Goal: Task Accomplishment & Management: Use online tool/utility

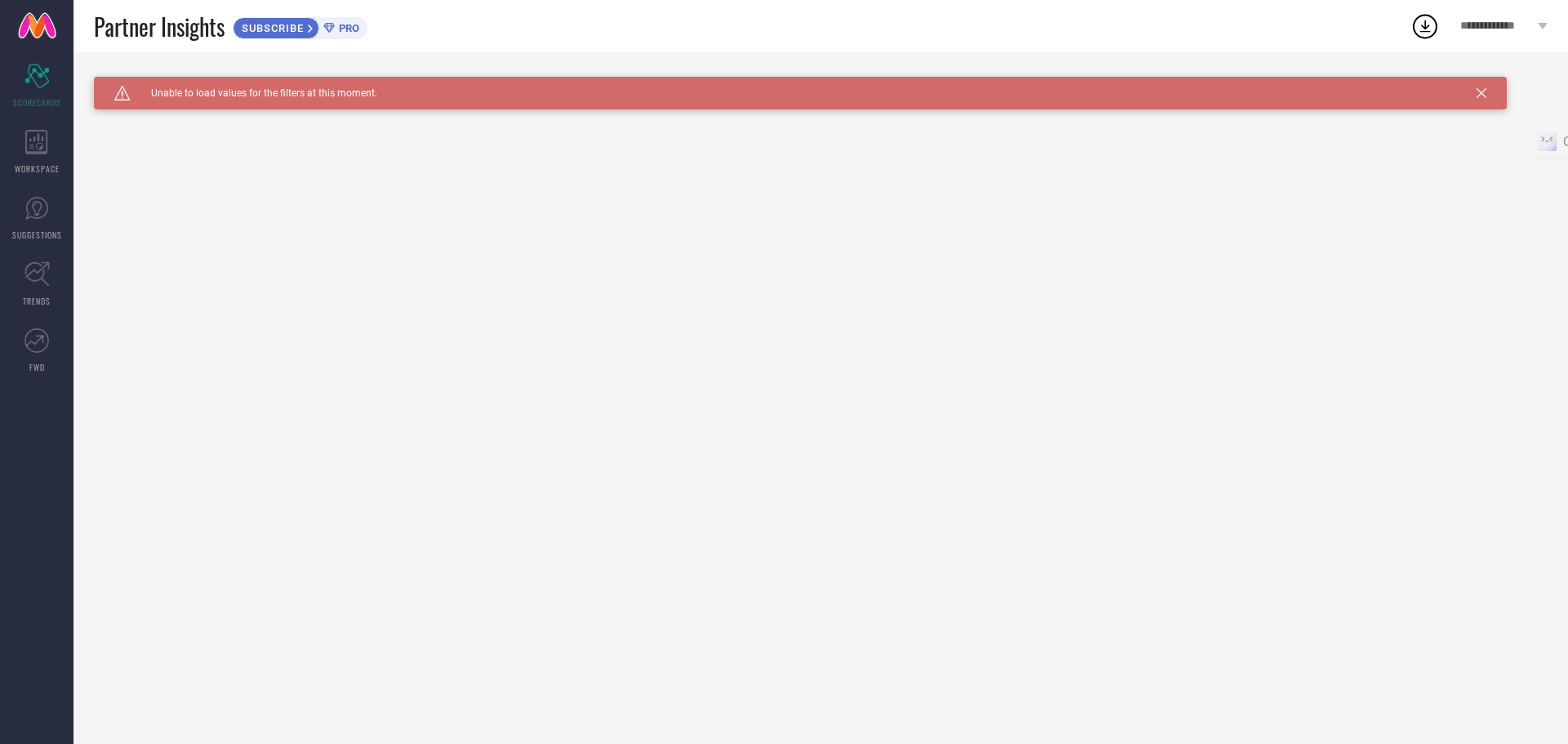
click at [1425, 30] on icon at bounding box center [1425, 26] width 29 height 29
drag, startPoint x: 1417, startPoint y: 141, endPoint x: 1409, endPoint y: 134, distance: 10.6
click at [1415, 139] on div "View All Downloads" at bounding box center [1427, 150] width 260 height 38
click at [29, 147] on icon at bounding box center [37, 142] width 23 height 25
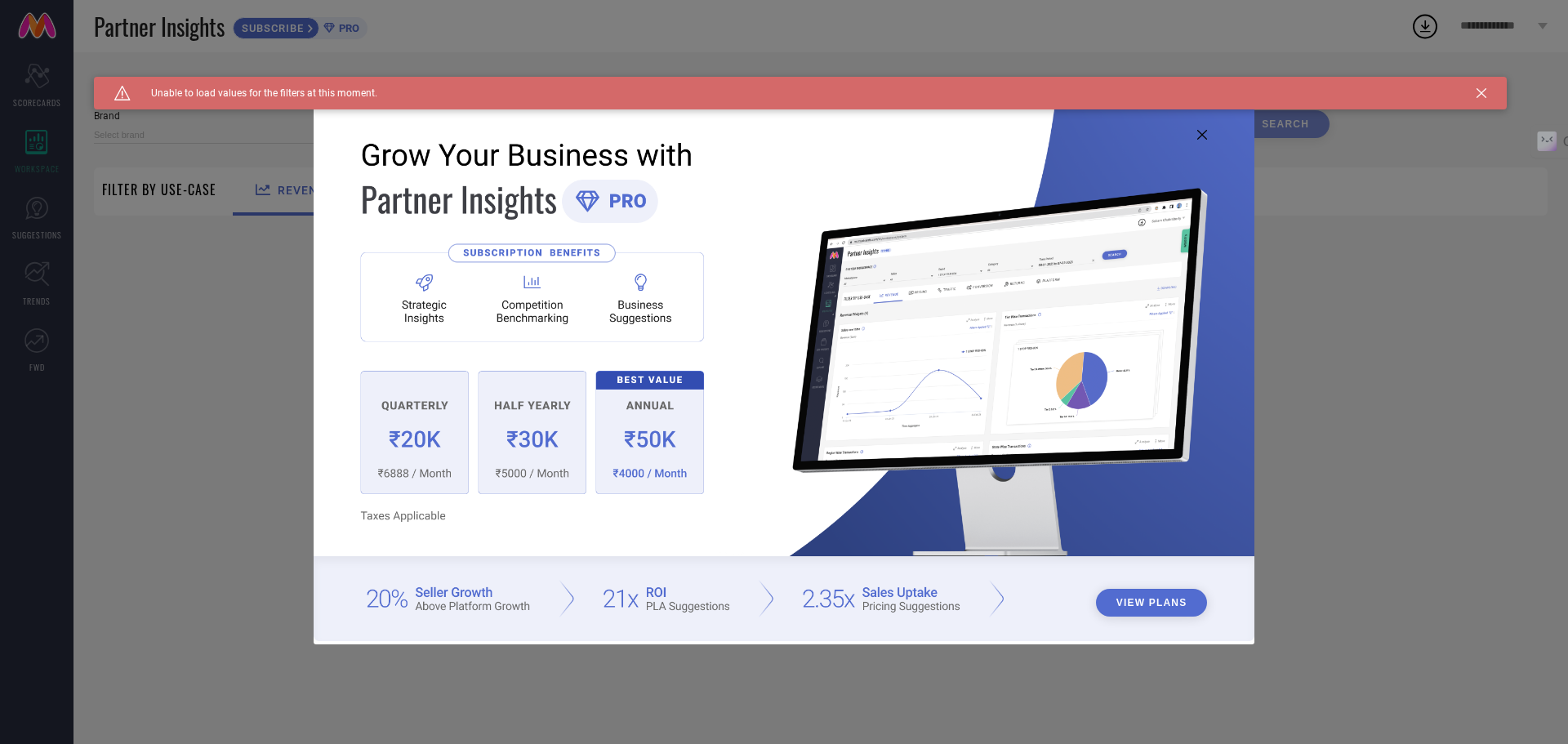
type input "1 STOP FASHION"
type input "All"
click at [1126, 600] on button "View Plans" at bounding box center [1152, 602] width 112 height 28
